Goal: Find specific page/section: Find specific page/section

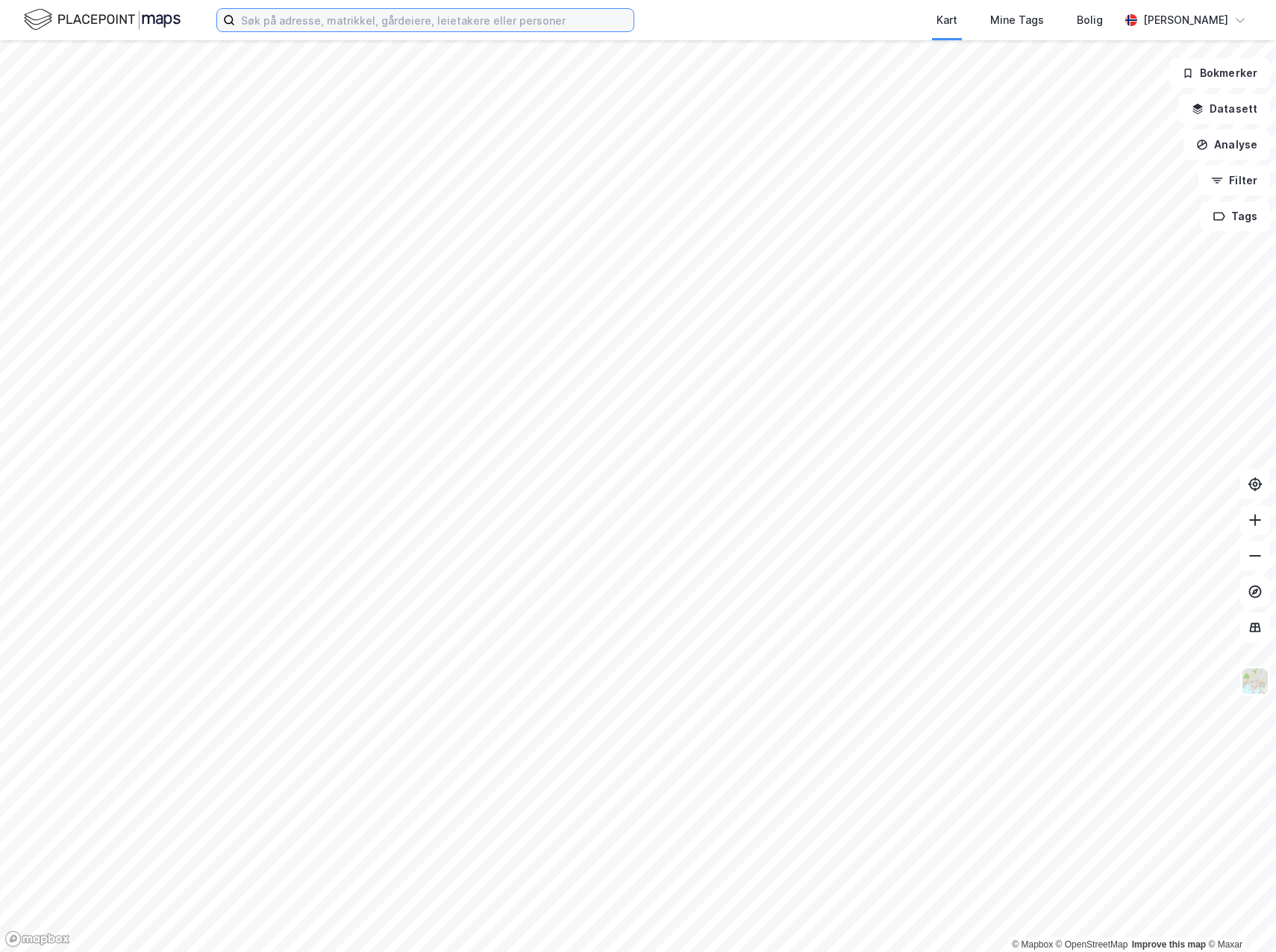
click at [388, 24] on input at bounding box center [434, 20] width 399 height 23
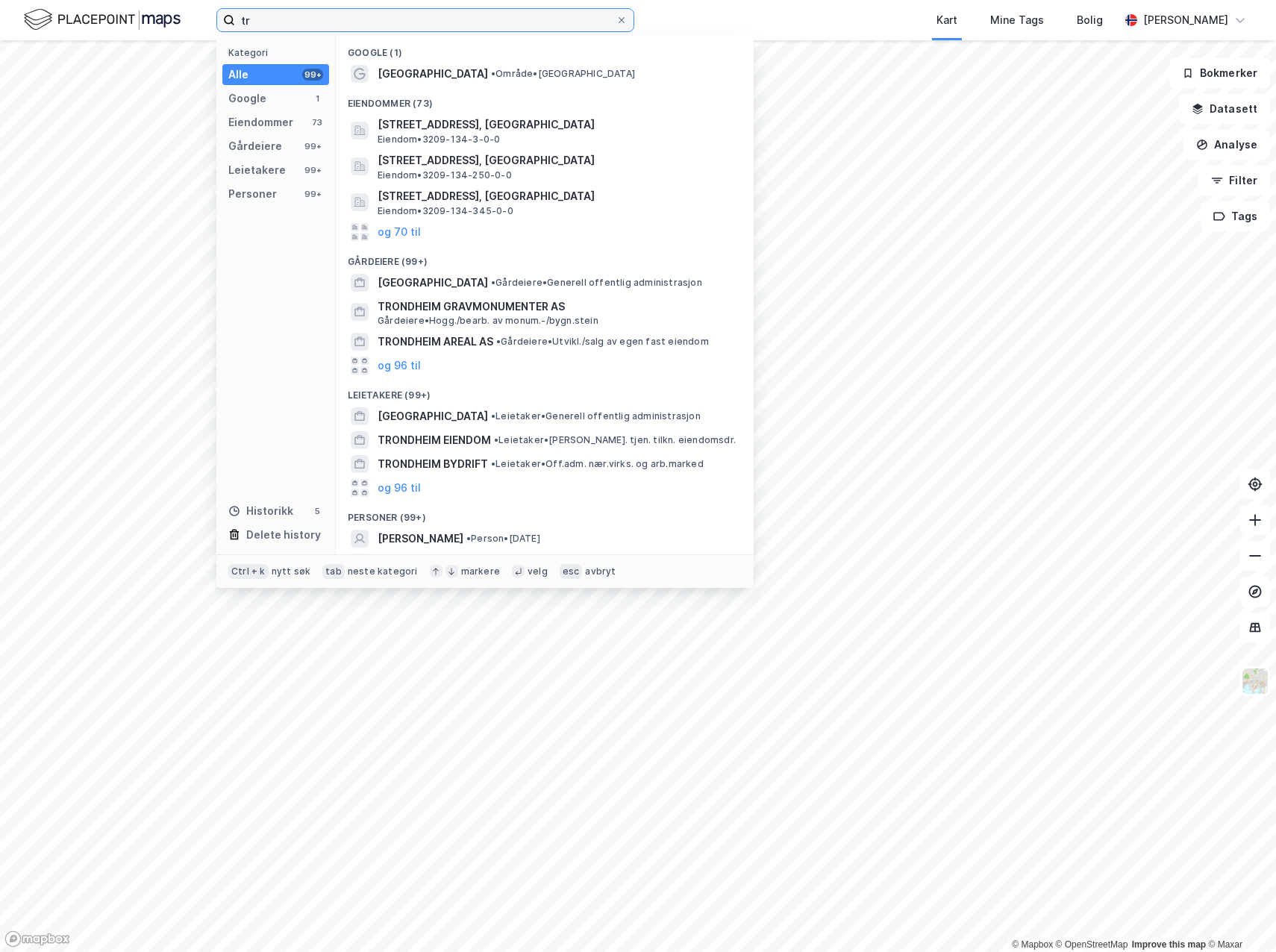
type input "t"
type input "stjørdal"
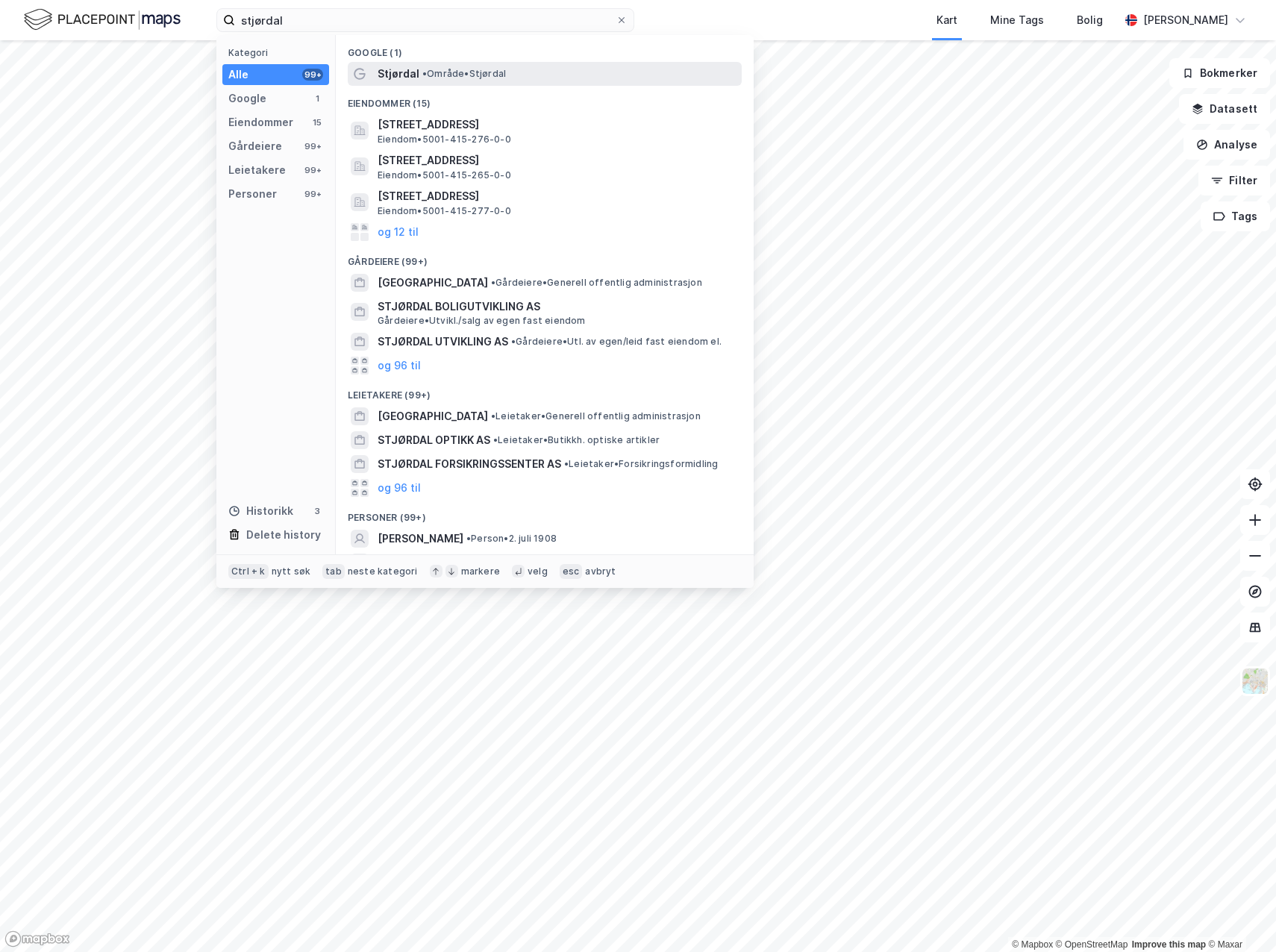
click at [415, 62] on div "Stjørdal • Område • [GEOGRAPHIC_DATA]" at bounding box center [544, 73] width 394 height 24
